Goal: Check status: Check status

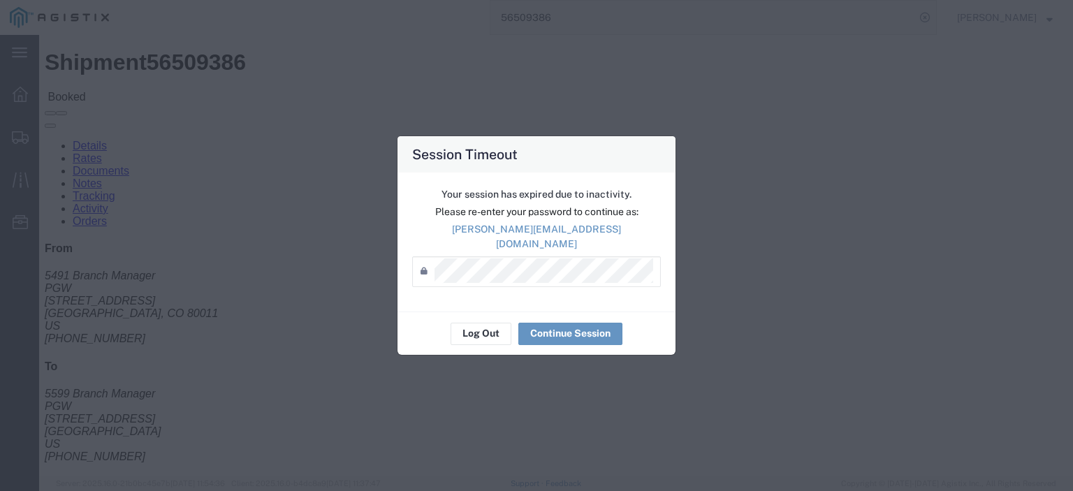
click at [559, 446] on div "Session Timeout Your session has expired due to inactivity. Please re-enter you…" at bounding box center [536, 245] width 1073 height 491
click at [480, 326] on button "Log Out" at bounding box center [480, 334] width 61 height 22
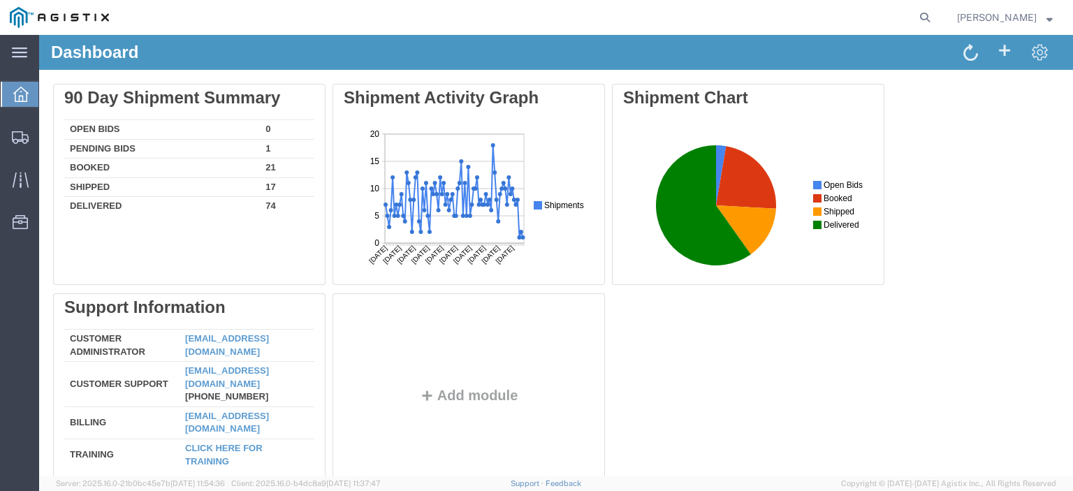
click at [932, 17] on agx-global-search at bounding box center [713, 17] width 447 height 35
click at [934, 16] on icon at bounding box center [925, 18] width 20 height 20
paste input "56514608"
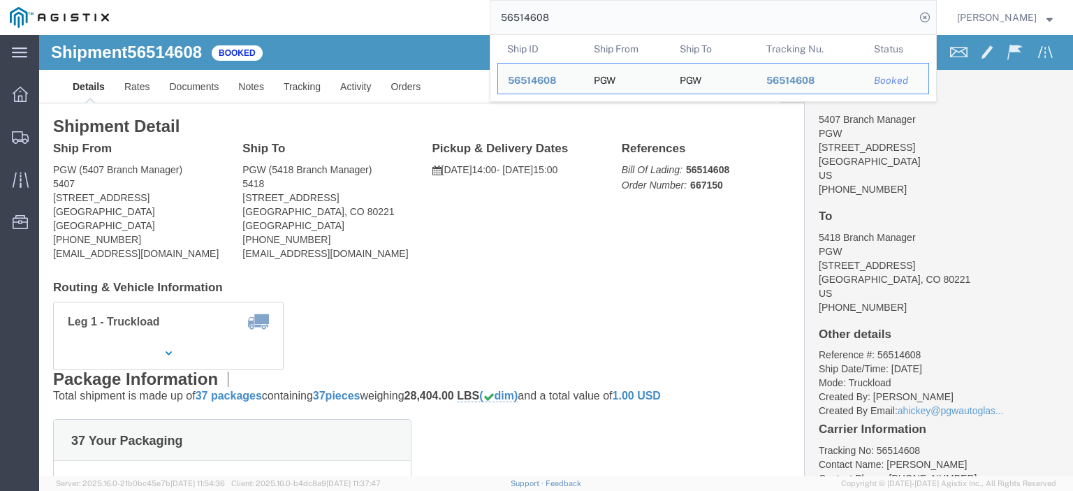
drag, startPoint x: 116, startPoint y: 161, endPoint x: -6, endPoint y: 162, distance: 121.5
click html "Shipment 56514608 Booked Details Rates Documents Notes Tracking Activity Orders…"
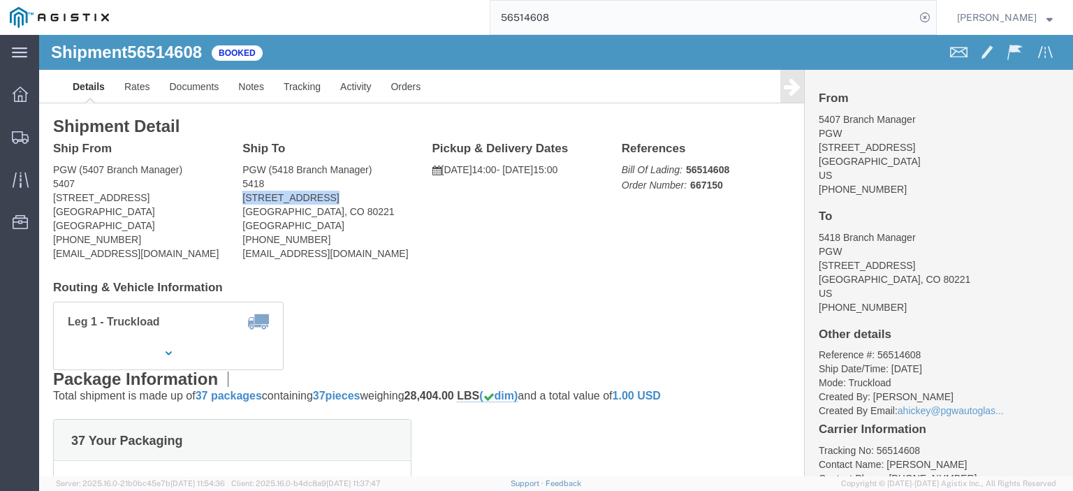
drag, startPoint x: 285, startPoint y: 165, endPoint x: 201, endPoint y: 161, distance: 83.9
click div "Ship To PGW (5418 Branch Manager) 5418 5055 Kalamath St Denver, CO 80221 United…"
click link "Rates"
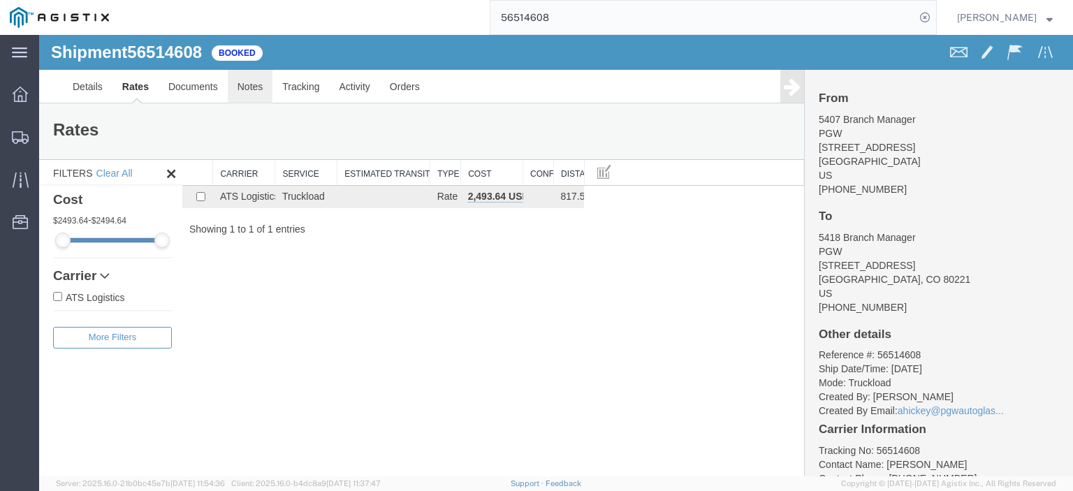
click at [245, 89] on link "Notes" at bounding box center [250, 87] width 45 height 34
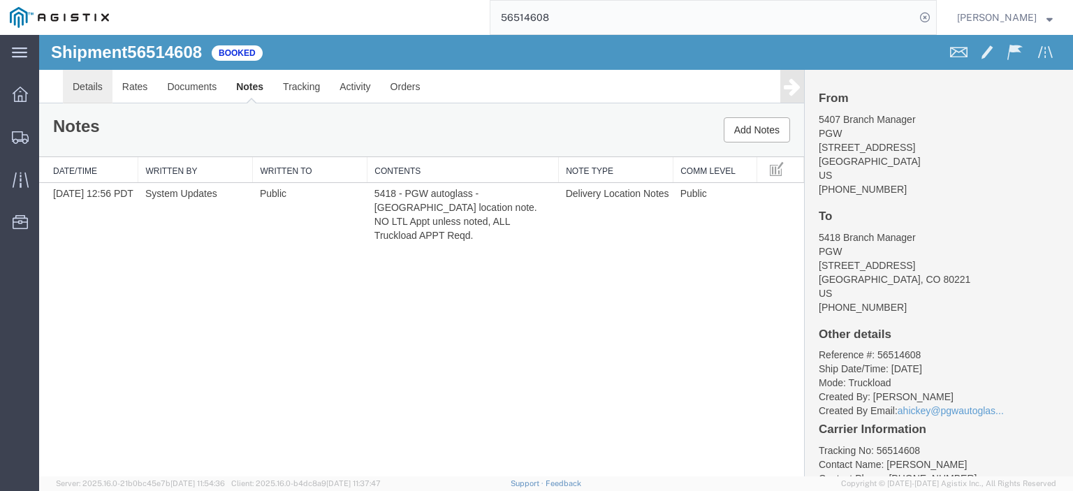
click at [78, 97] on link "Details" at bounding box center [88, 87] width 50 height 34
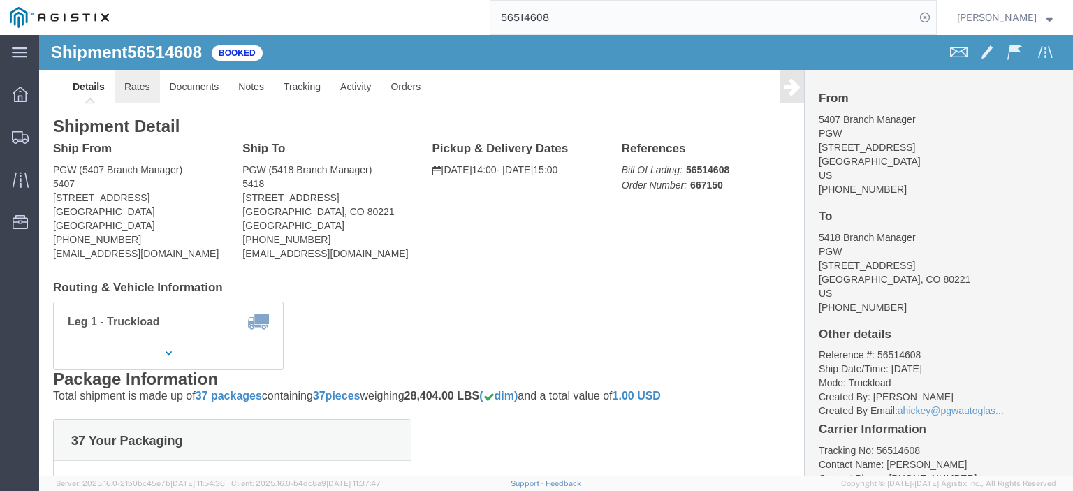
click link "Rates"
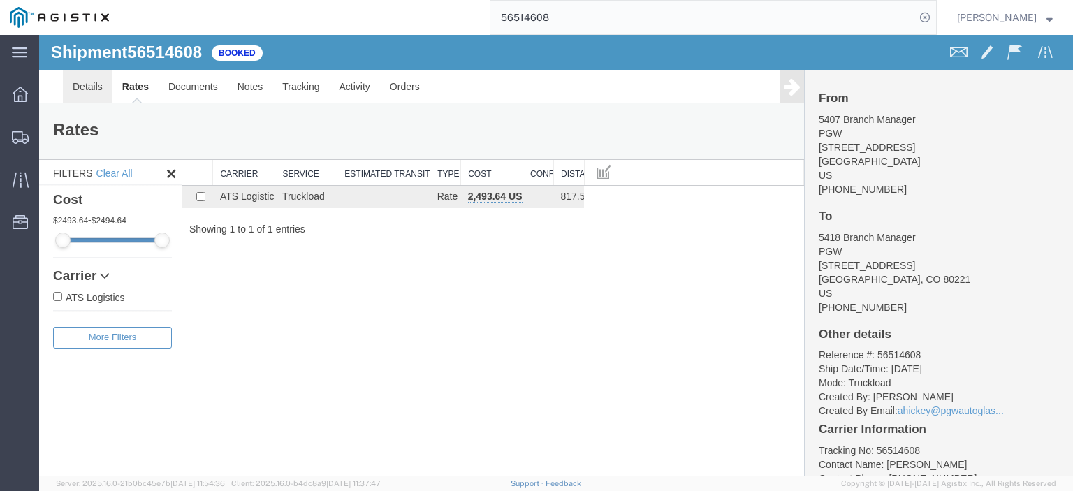
click at [92, 101] on link "Details" at bounding box center [88, 87] width 50 height 34
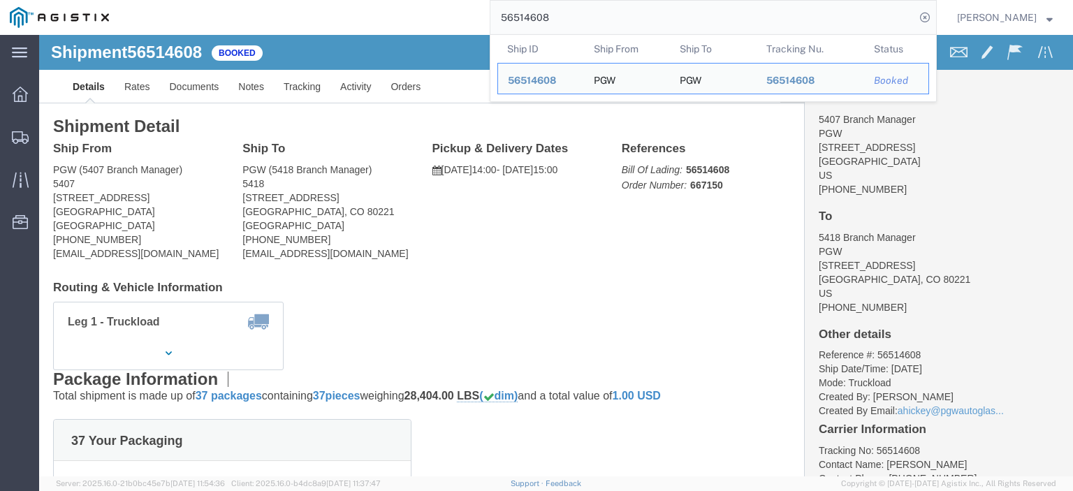
drag, startPoint x: 590, startPoint y: 18, endPoint x: 330, endPoint y: -5, distance: 260.8
click at [330, 0] on html "main_menu Created with Sketch. Collapse Menu Dashboard Shipments Traffic Resour…" at bounding box center [536, 245] width 1073 height 491
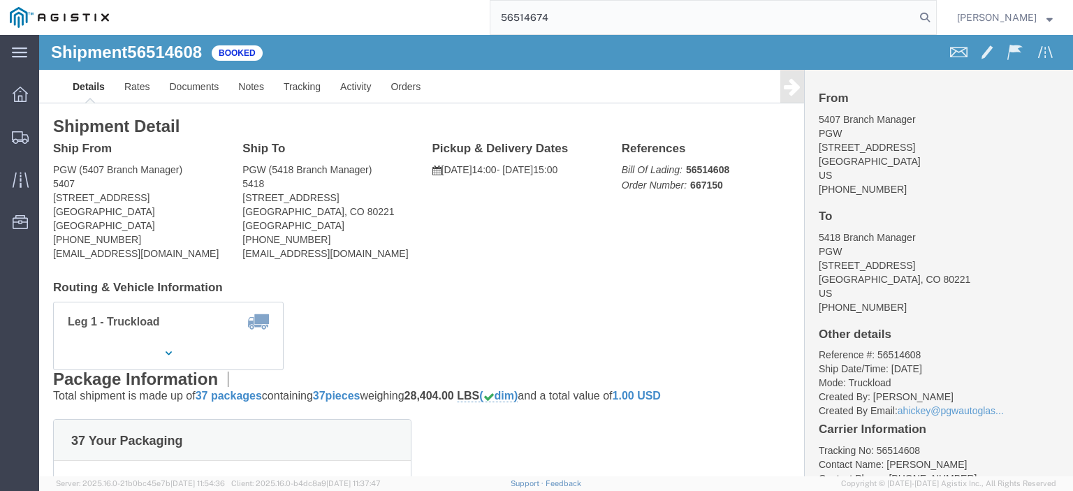
type input "56514674"
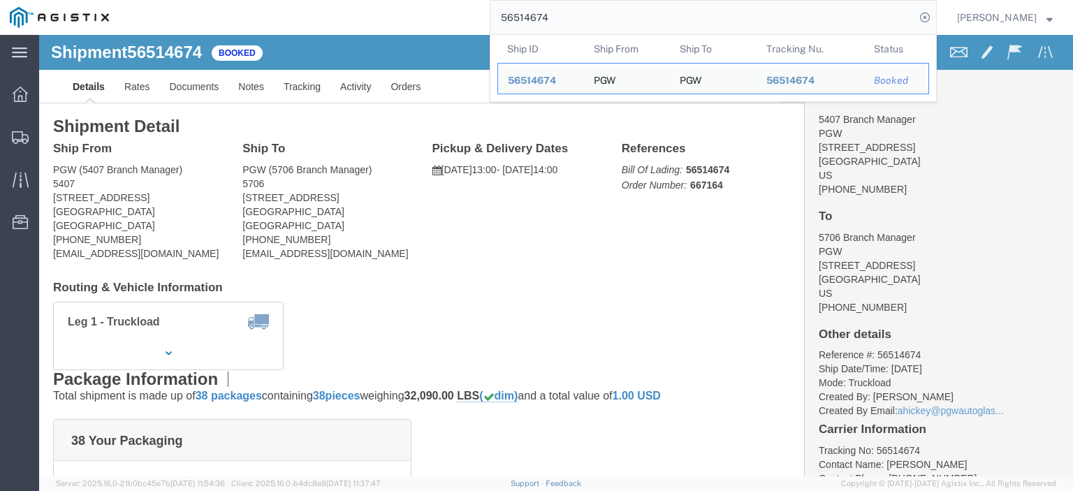
drag, startPoint x: 129, startPoint y: 163, endPoint x: 10, endPoint y: 160, distance: 119.5
click div "Ship From PGW (5407 Branch Manager) 5407 5850 North 101st Avenue Glendale, AZ 8…"
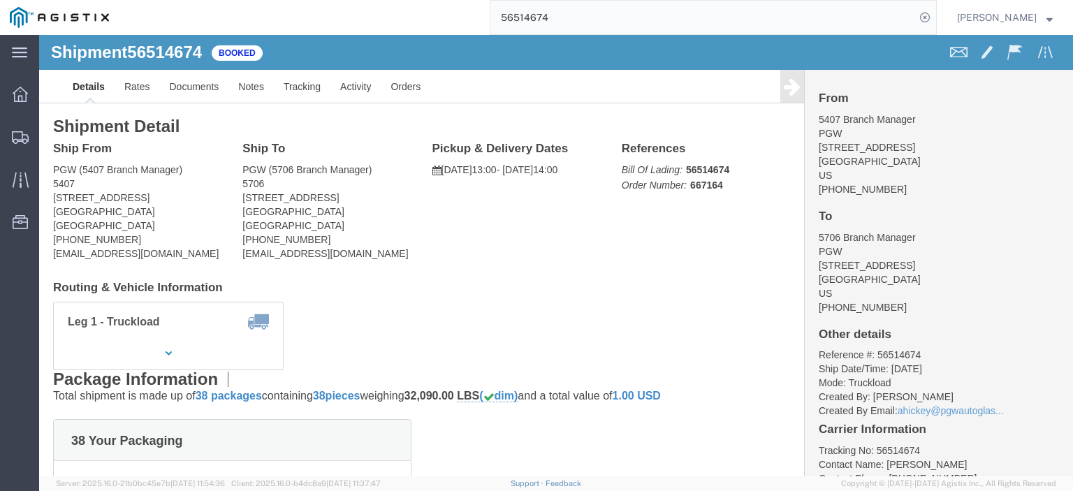
copy address "5850 North 101st Avenue"
drag, startPoint x: 305, startPoint y: 166, endPoint x: 203, endPoint y: 164, distance: 102.0
click address "PGW (5706 Branch Manager) 5706 2621 Comanche Rd NE Albuquerque, NM 87107 United…"
copy address "2621 Comanche Rd NE"
click link "Rates"
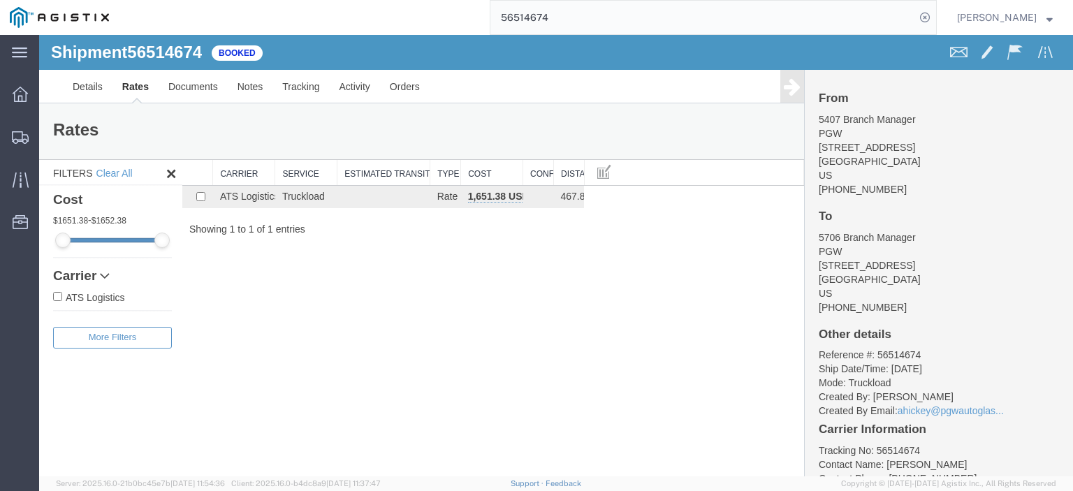
click at [240, 68] on div "Shipment 56514674 1 of 1 Booked" at bounding box center [298, 56] width 515 height 27
click at [246, 84] on link "Notes" at bounding box center [250, 87] width 45 height 34
